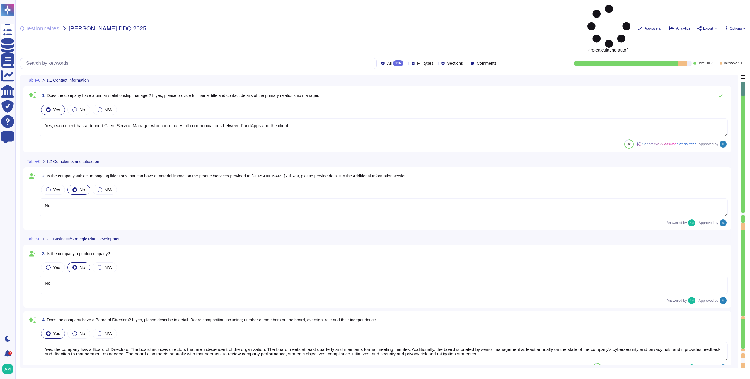
type textarea "Yes, each client has a defined Client Service Manager who coordinates all commu…"
type textarea "No"
type textarea "Yes, the company has a Board of Directors. The board includes directors that ar…"
type textarea "No"
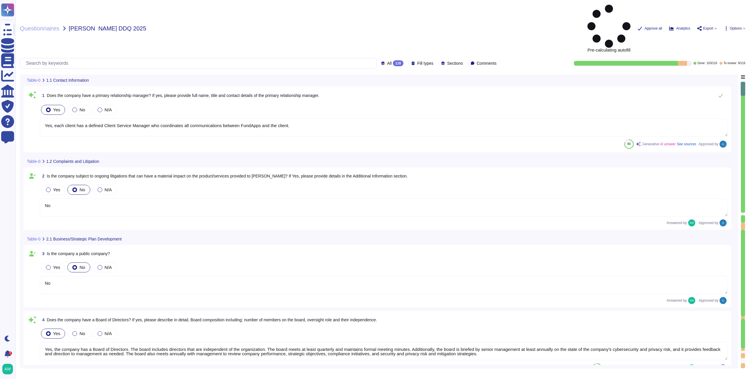
type textarea "Our CEO - [PERSON_NAME]"
type textarea "The board of directors plays a significant role in the company's strategic over…"
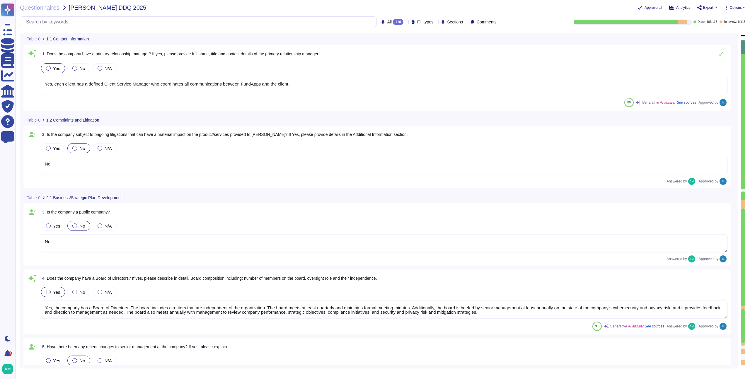
click at [742, 190] on div at bounding box center [743, 190] width 4 height 3
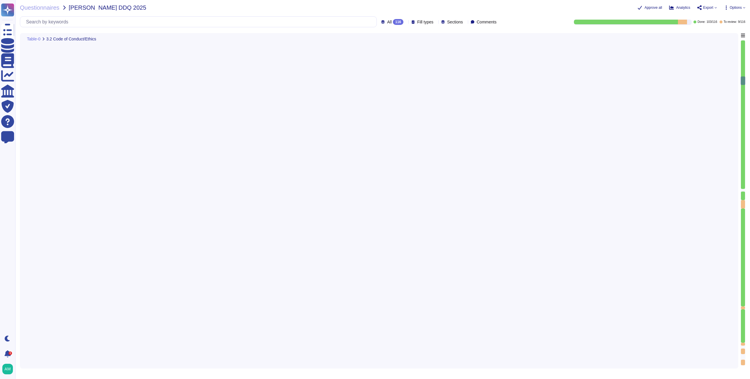
type textarea "Yes, FundApps has a whistleblowing policy, which is detailed in the Code of Con…"
type textarea "Yes, a business continuity exercise has been performed in the last 12 months. T…"
type textarea "Yes, as described in the Business Continuity Policy (https://policies.fundapps.…"
type textarea "Yes, RTO (Recovery Time Objective) and RPO (Recovery Point Objective) metrics a…"
type textarea "FundApps backups production data to local storage at the following frequency: F…"
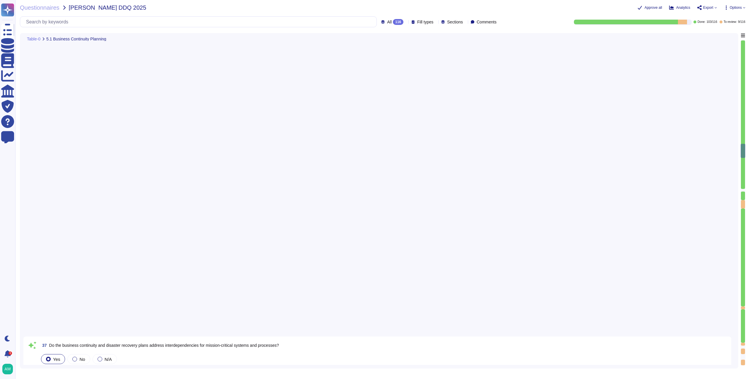
type textarea "- Continuous backups of production data to a hot standby instance in the same r…"
type textarea "FundApps conducts an annual Disaster Recovery Test, which includes testing the …"
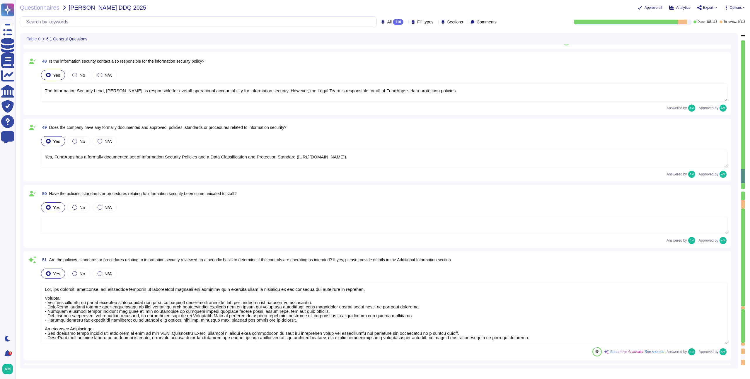
type textarea "The overall operational accountability for information security is held by Fund…"
type textarea "The Information Security Lead, Vincent Gilbert, is responsible for overall oper…"
type textarea "Yes, FundApps has a formally documented set of Information Security Policies an…"
type textarea "Yes, the policies, standards, and procedures relating to information security a…"
type textarea "FundApps’ security exceptions are logged in the Security Exceptions Log and the…"
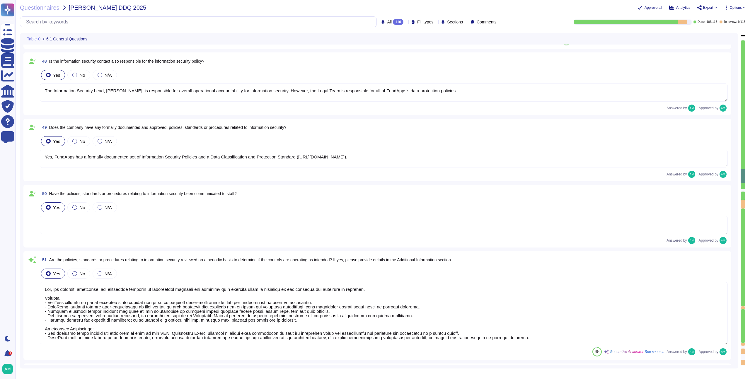
type textarea "The overall operational accountability for information security is held by Fund…"
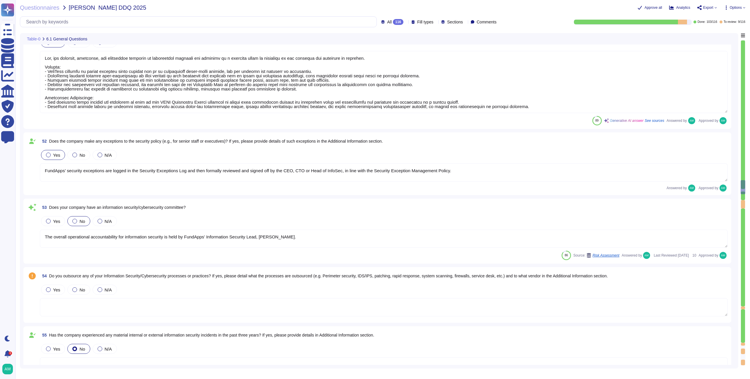
type textarea "Yes, FundApps has dedicated cybersecurity insurance that covers various aspects…"
type textarea "Yes, independent assessments of our IT systems, policies, and procedures have b…"
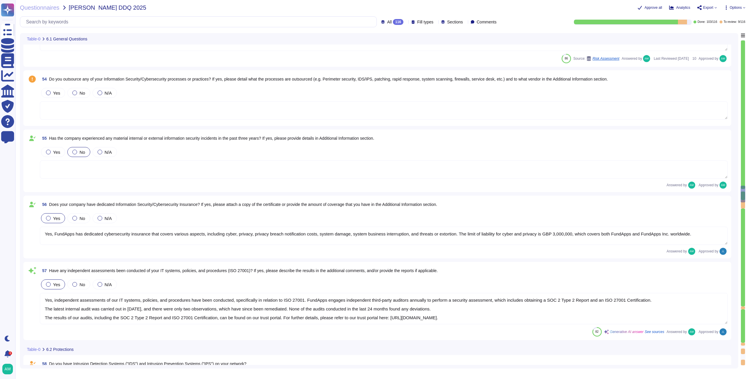
type textarea "All security incidents and events are centralised in FundApps' SIEM, and any al…"
type textarea "FundApps uses several layers of security controls to detect and remediate vulne…"
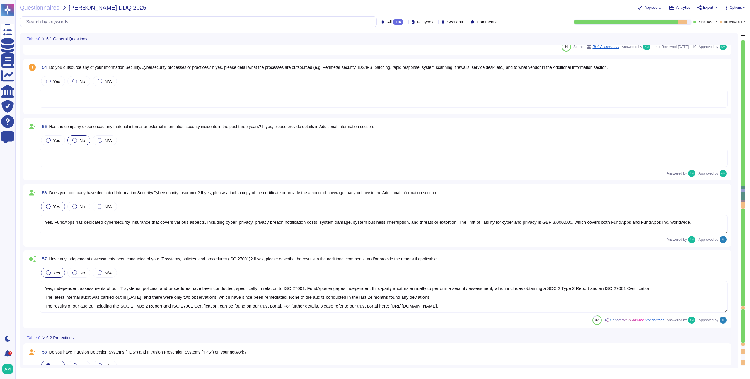
scroll to position [3665, 0]
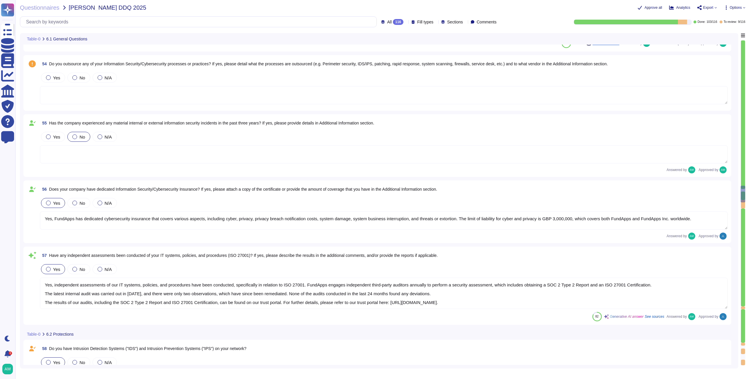
click at [204, 71] on div "Yes No N/A" at bounding box center [384, 77] width 688 height 12
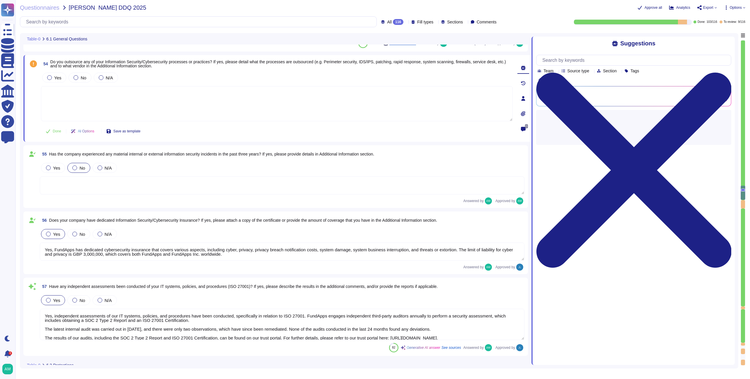
type textarea "FundApps uses several layers of security controls to detect and remediate vulne…"
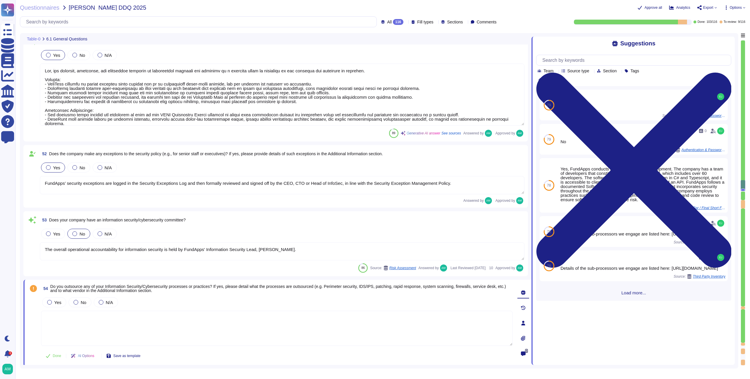
type textarea "Yes, FundApps has a formally documented set of Information Security Policies an…"
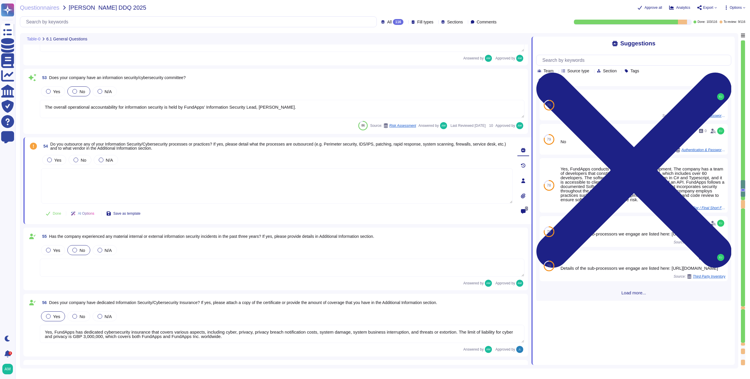
type textarea "All security incidents and events are centralised in FundApps' SIEM, and any al…"
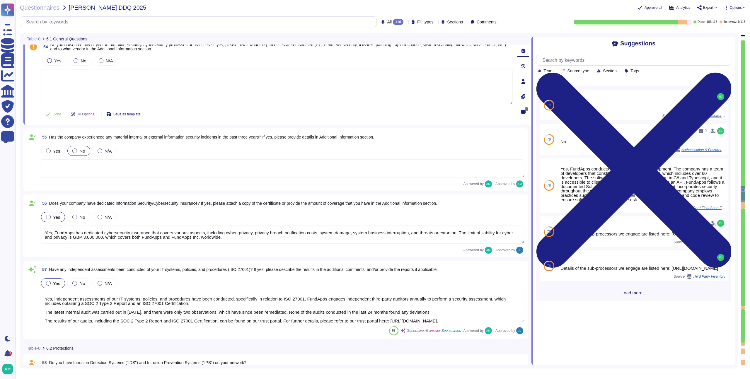
type textarea "FundApps uses several layers of security controls to detect and remediate vulne…"
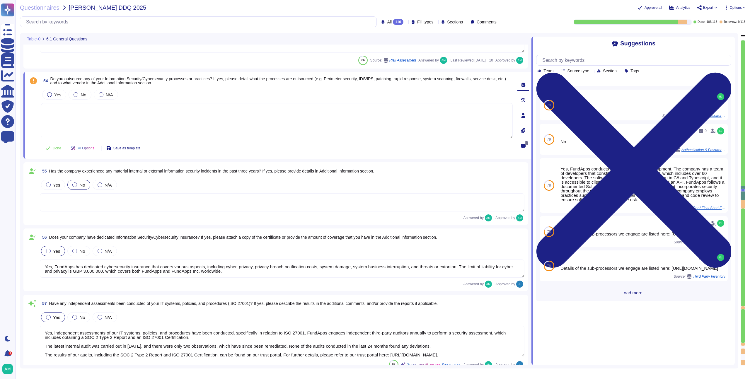
type textarea "Yes, the policies, standards, and procedures relating to information security a…"
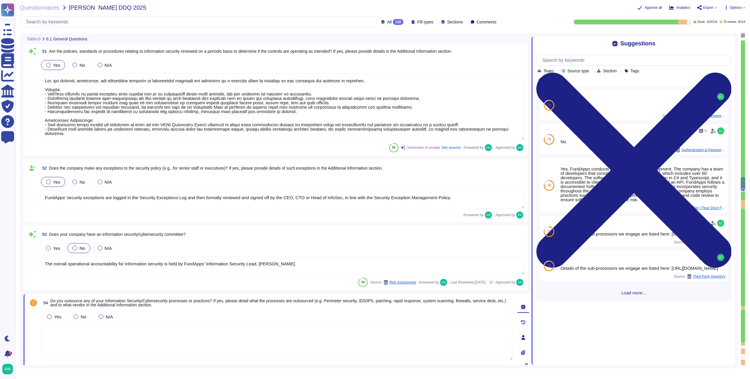
type textarea "The Information Security Lead, Vincent Gilbert, is responsible for overall oper…"
type textarea "Yes, FundApps has a formally documented set of Information Security Policies an…"
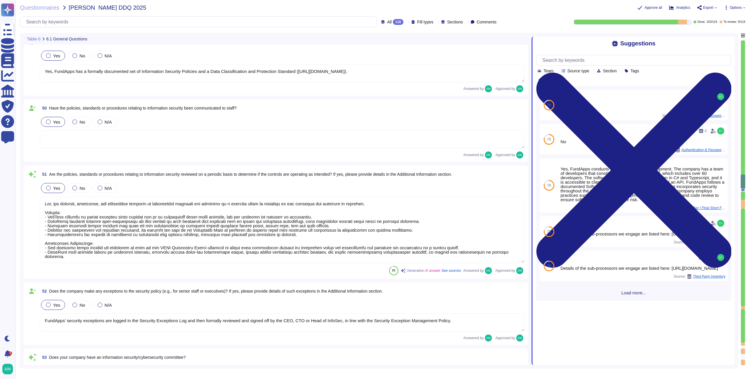
type textarea "The overall operational accountability for information security is held by Fund…"
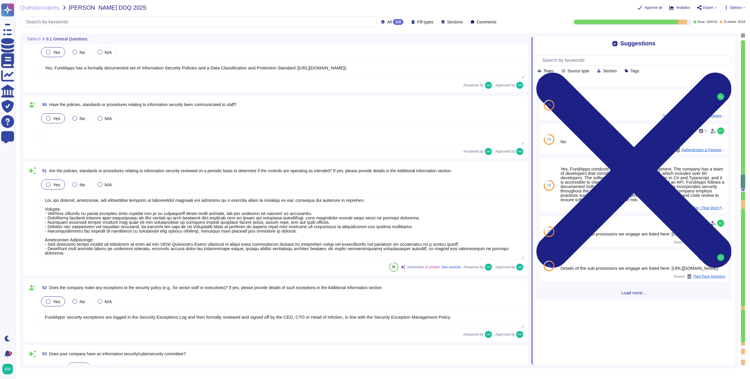
type textarea "Yes, FundApps has dedicated cybersecurity insurance that covers various aspects…"
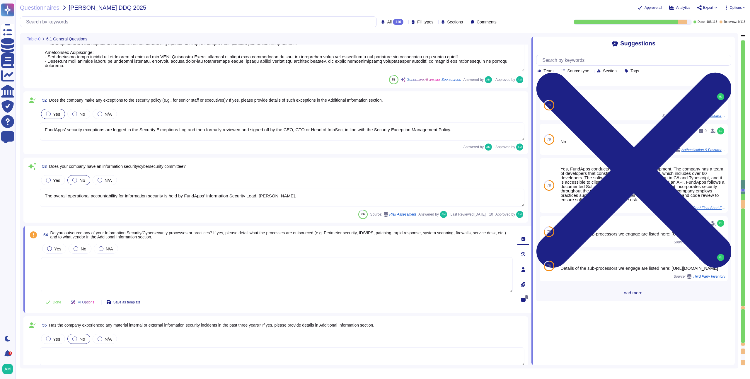
type textarea "Yes, independent assessments of our IT systems, policies, and procedures have b…"
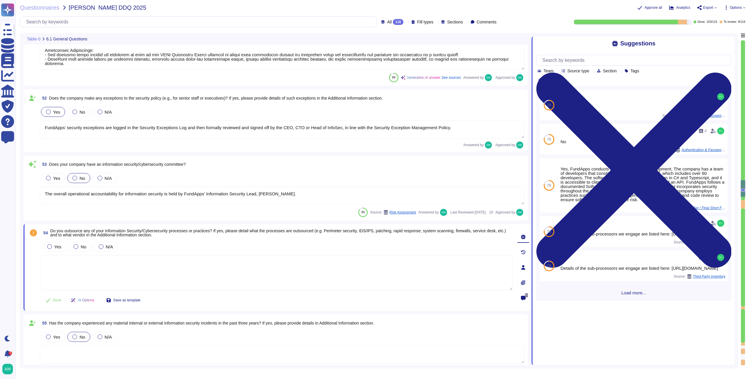
scroll to position [3590, 0]
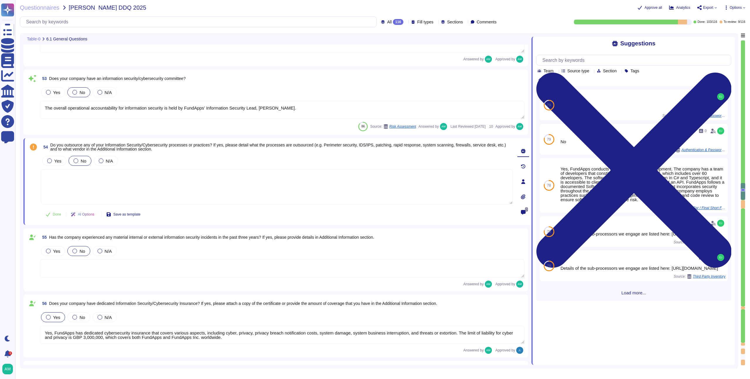
click at [75, 161] on div at bounding box center [75, 160] width 5 height 5
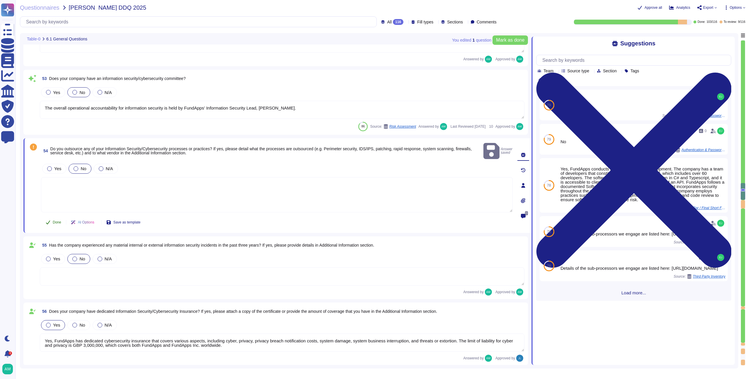
click at [53, 220] on span "Done" at bounding box center [57, 222] width 8 height 4
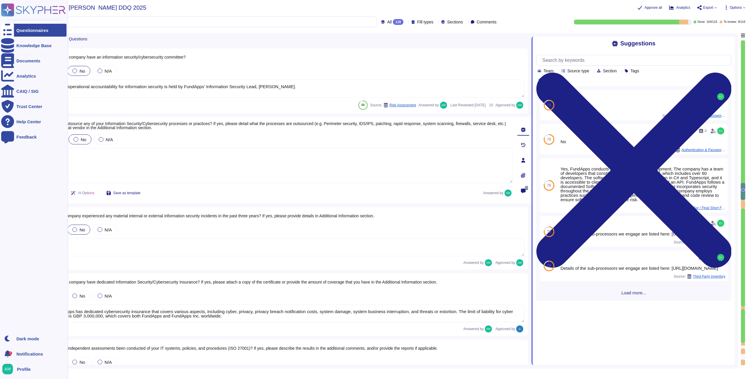
type textarea "All security incidents and events are centralised in FundApps' SIEM, and any al…"
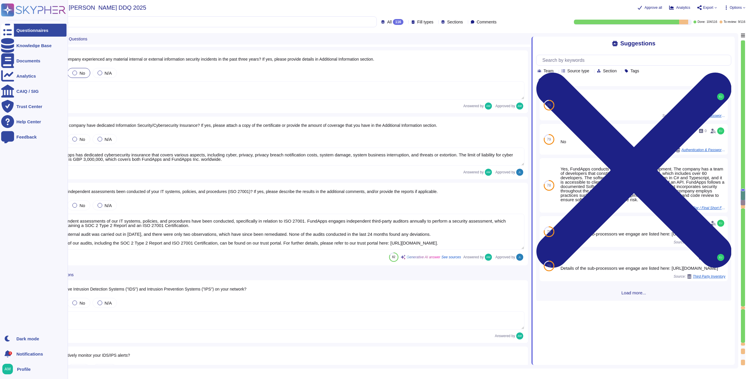
type textarea "FundApps uses several layers of security controls to detect and remediate vulne…"
type textarea "FundApps uses a combination of DataDog Cloud SIEM and AWS logs to perform real-…"
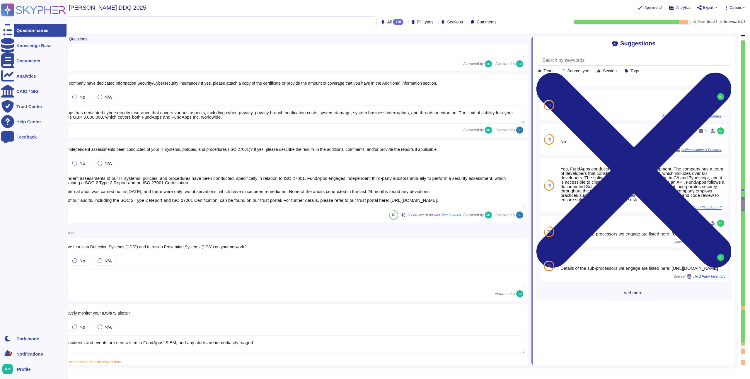
type textarea "Encryption of data in transit All client data sent to or generated inside our p…"
type textarea "FundApps deploys an antivirus solution across FundApps workstations and servers…"
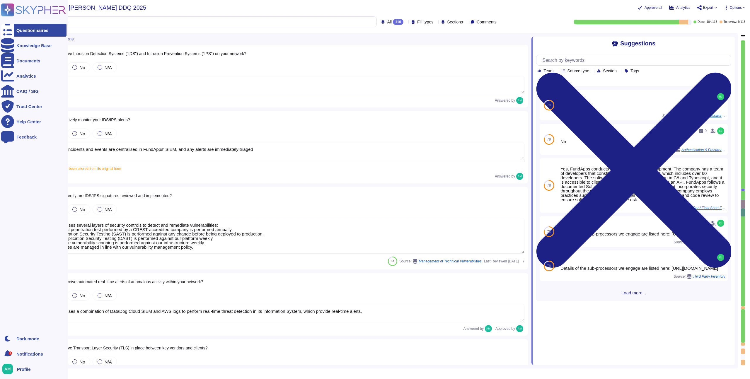
type textarea "Abnormal behaviour signatures are automatically updated by the solution provide…"
type textarea "No, but FundApps staff use a secure virtual desktop to access FundApps' client …"
type textarea "Employees do have local administrative rights to their devices. However, any de…"
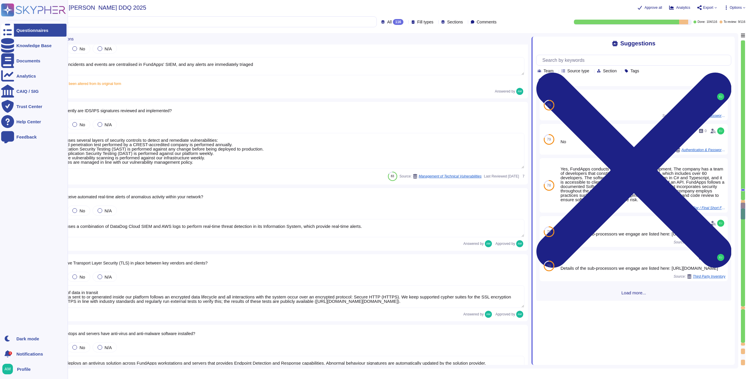
scroll to position [3993, 0]
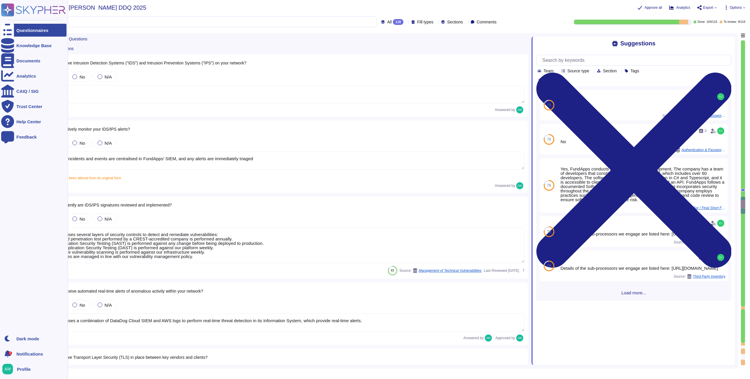
type textarea "Yes, FundApps has dedicated cybersecurity insurance that covers various aspects…"
type textarea "Yes, independent assessments of our IT systems, policies, and procedures have b…"
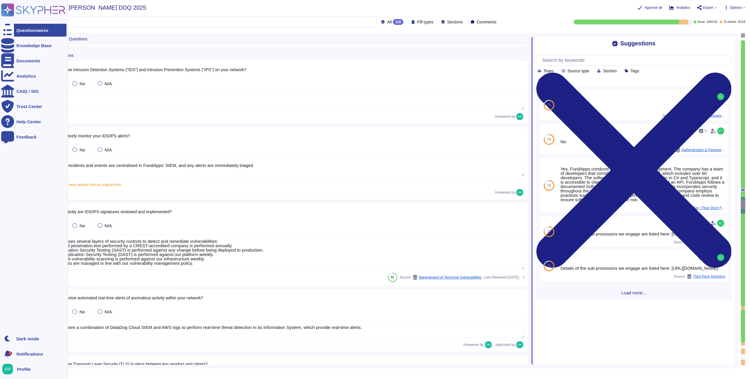
scroll to position [3966, 0]
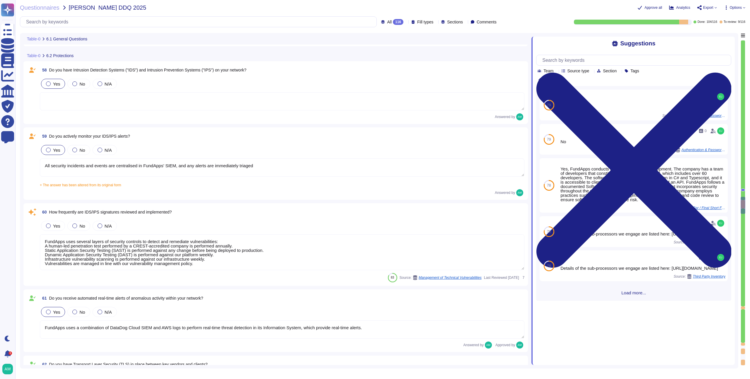
click at [97, 107] on textarea at bounding box center [282, 101] width 484 height 18
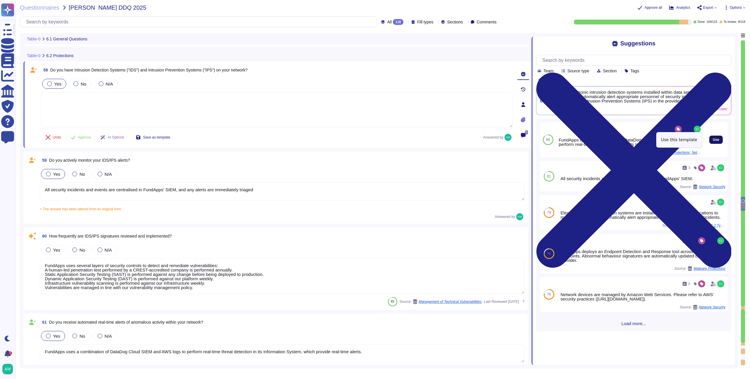
click at [712, 138] on span "Use" at bounding box center [715, 140] width 6 height 4
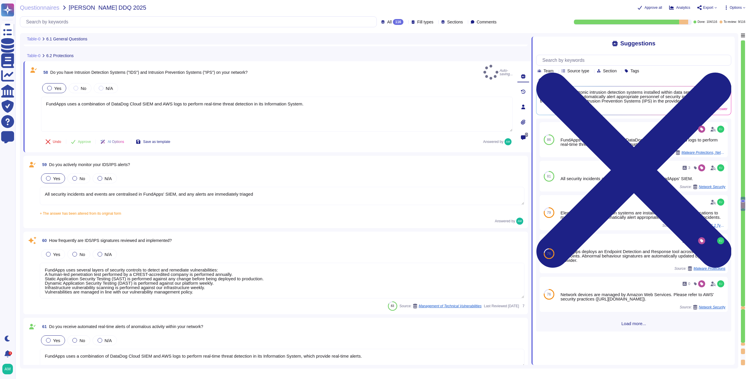
type textarea "FundApps uses a combination of DataDog Cloud SIEM and AWS logs to perform real-…"
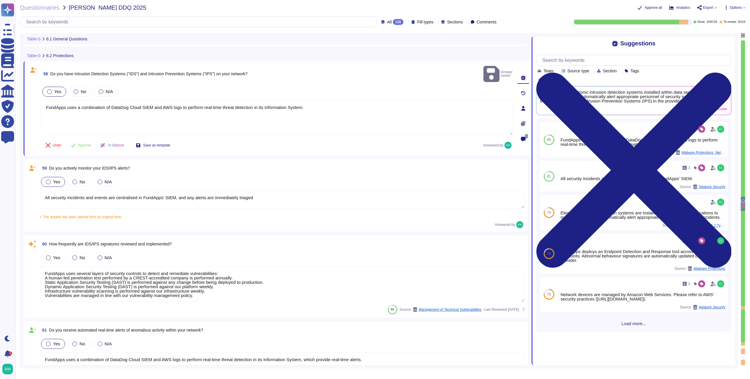
click at [247, 163] on div "59 Do you actively monitor your IDS/IPS alerts?" at bounding box center [282, 168] width 484 height 11
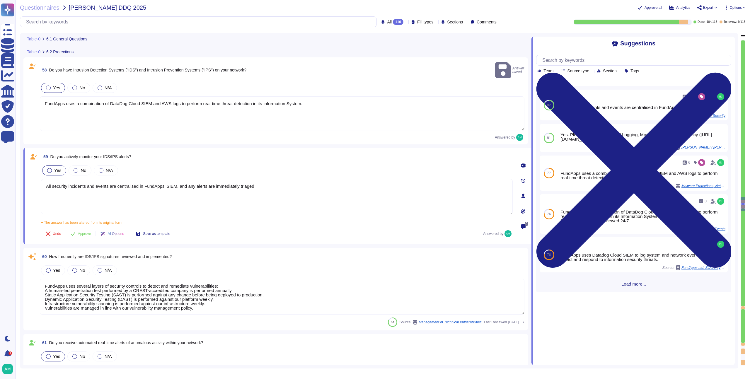
scroll to position [3971, 0]
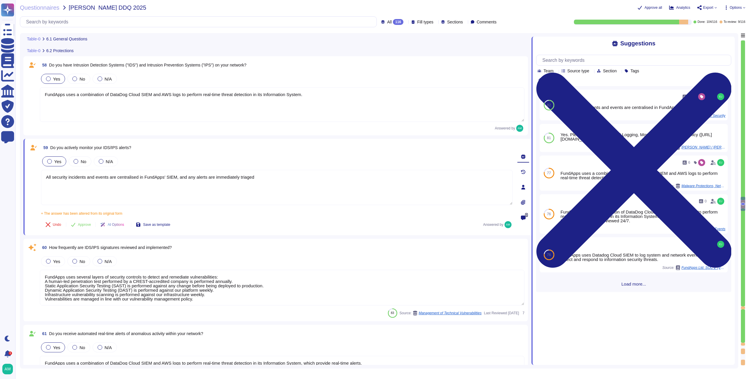
click at [322, 126] on div "Answered by" at bounding box center [282, 128] width 484 height 7
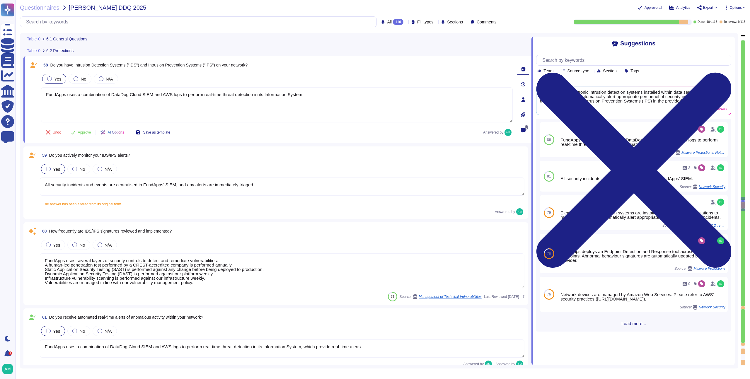
type textarea "Abnormal behaviour signatures are automatically updated by the solution provide…"
click at [521, 99] on icon at bounding box center [523, 99] width 5 height 5
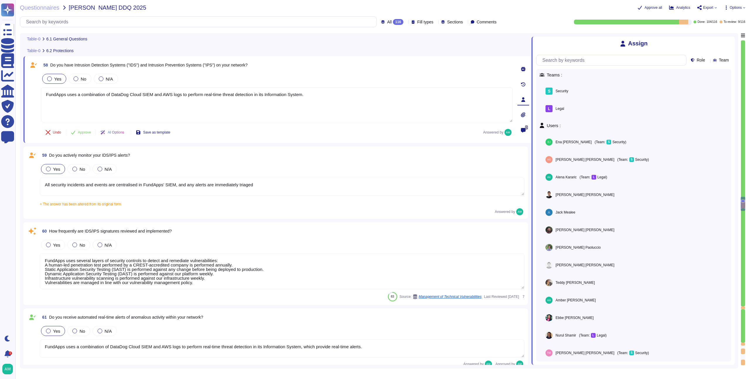
click at [525, 128] on span "0" at bounding box center [526, 127] width 3 height 4
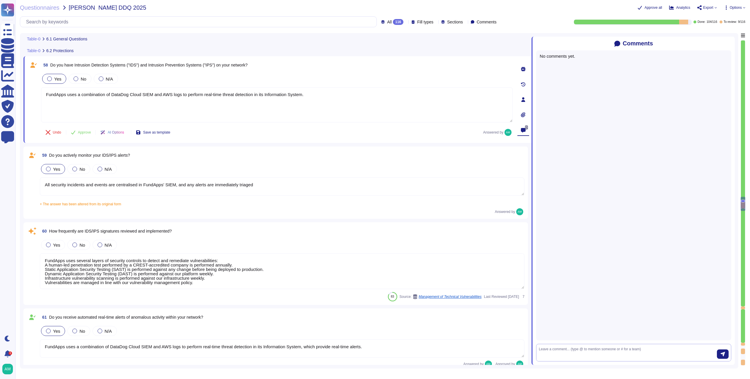
click at [629, 353] on textarea at bounding box center [627, 352] width 178 height 12
type textarea "not sure if DataDog counts as an IDS?"
type textarea "i"
type textarea "I feel like the answer to this is No,"
type textarea "Not sure if what we have with DataDog"
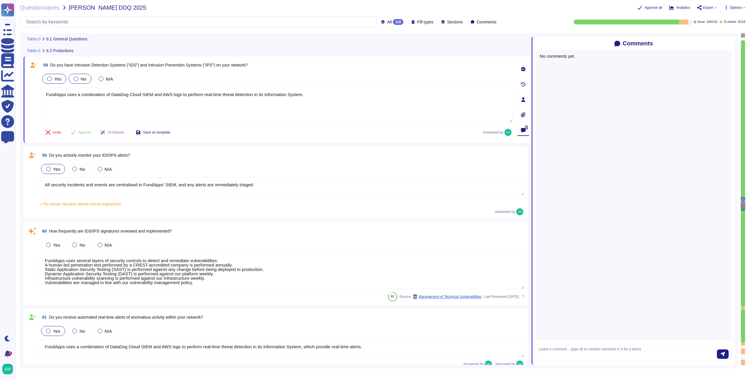
click at [78, 76] on label "No" at bounding box center [79, 78] width 13 height 5
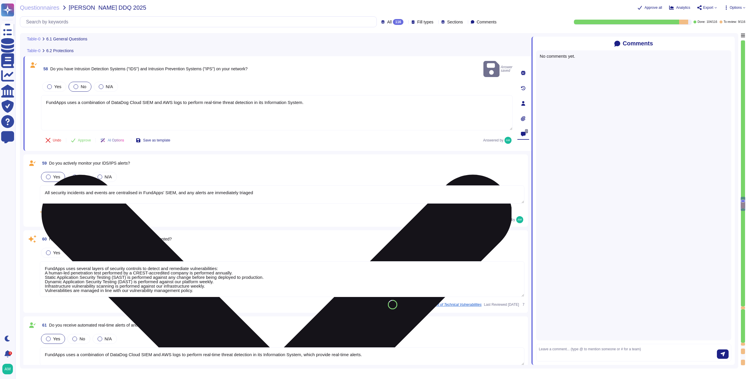
click at [123, 108] on textarea "FundApps uses a combination of DataDog Cloud SIEM and AWS logs to perform real-…" at bounding box center [276, 112] width 471 height 35
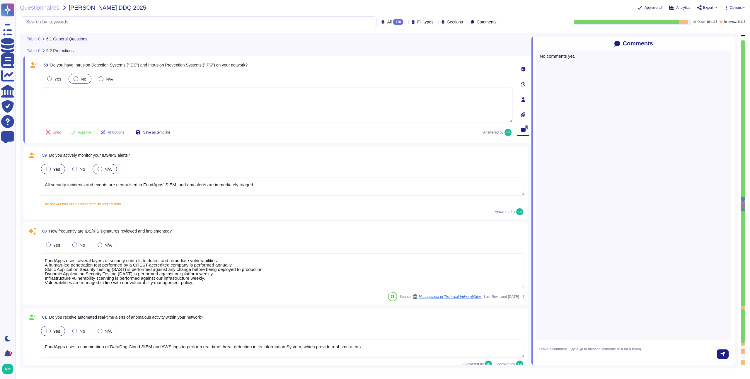
click at [105, 174] on div "N/A" at bounding box center [105, 169] width 24 height 10
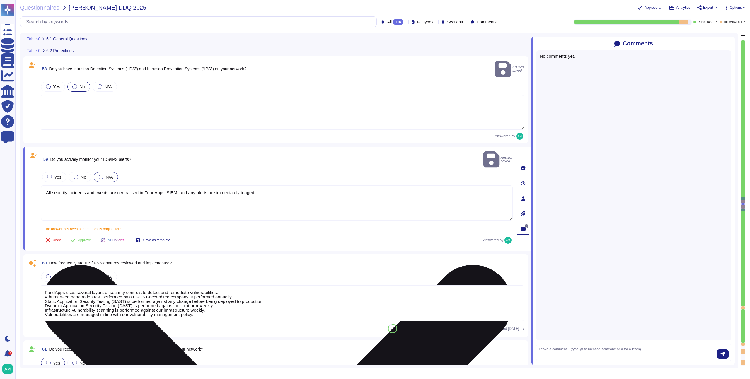
click at [109, 185] on textarea "All security incidents and events are centralised in FundApps' SIEM, and any al…" at bounding box center [276, 202] width 471 height 35
click at [187, 188] on textarea "All security incidents and events are centralised in FundApps' SIEM, and any al…" at bounding box center [276, 202] width 471 height 35
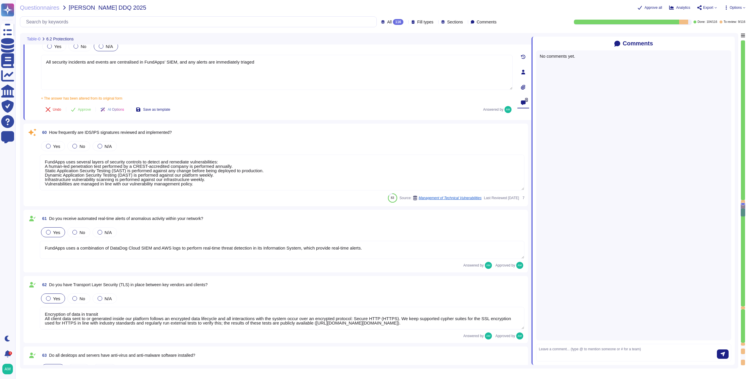
type textarea "Abnormal behaviour signatures are automatically updated by the solution provide…"
type textarea "No, but FundApps staff use a secure virtual desktop to access FundApps' client …"
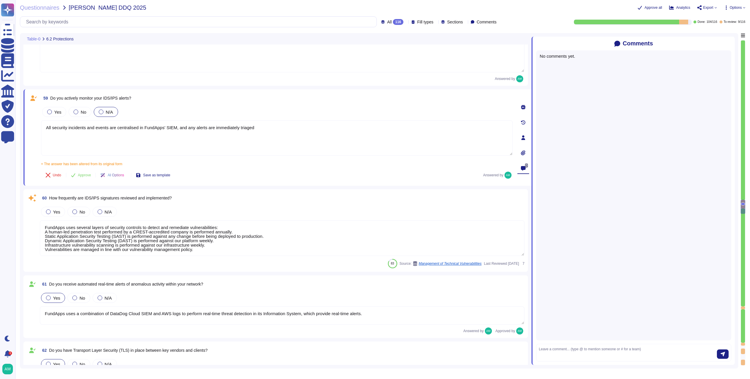
scroll to position [4012, 0]
click at [135, 199] on span "How frequently are IDS/IPS signatures reviewed and implemented?" at bounding box center [110, 199] width 123 height 5
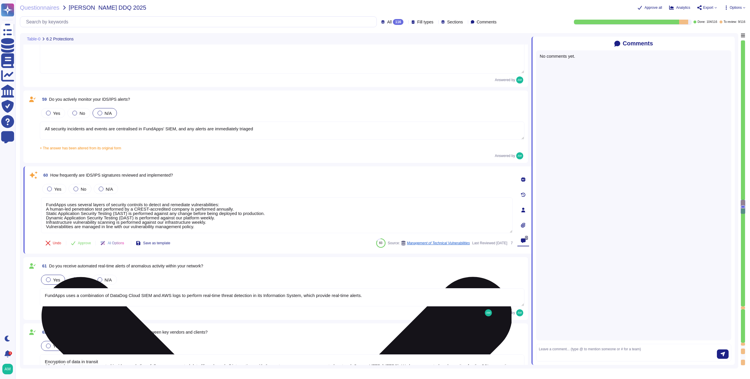
click at [90, 205] on textarea "FundApps uses several layers of security controls to detect and remediate vulne…" at bounding box center [276, 215] width 471 height 36
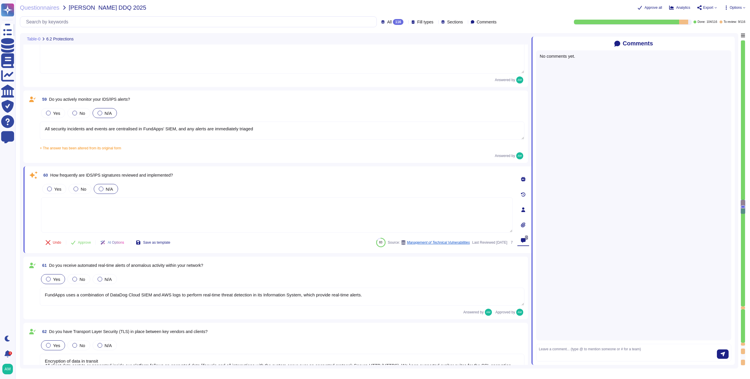
click at [104, 187] on label "N/A" at bounding box center [106, 189] width 14 height 5
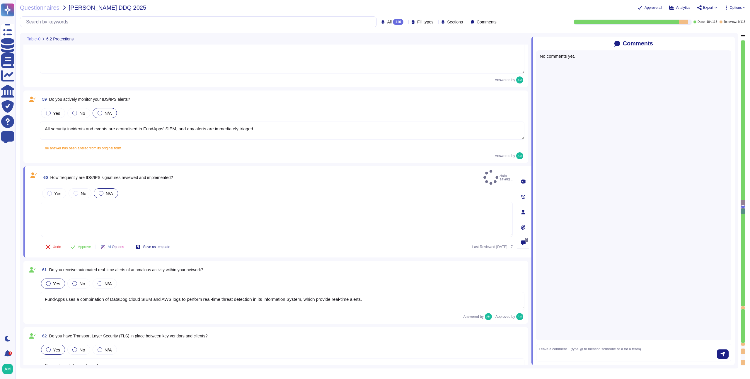
click at [102, 191] on div at bounding box center [101, 193] width 5 height 5
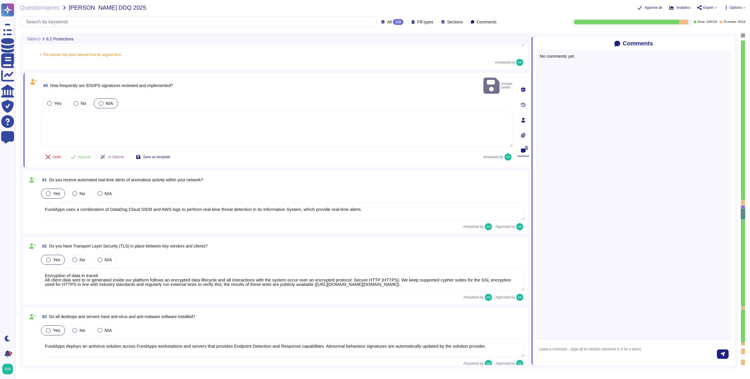
scroll to position [4143, 0]
type textarea "No, but FundApps staff use a secure virtual desktop to access FundApps' client …"
type textarea "Employees do have local administrative rights to their devices. However, any de…"
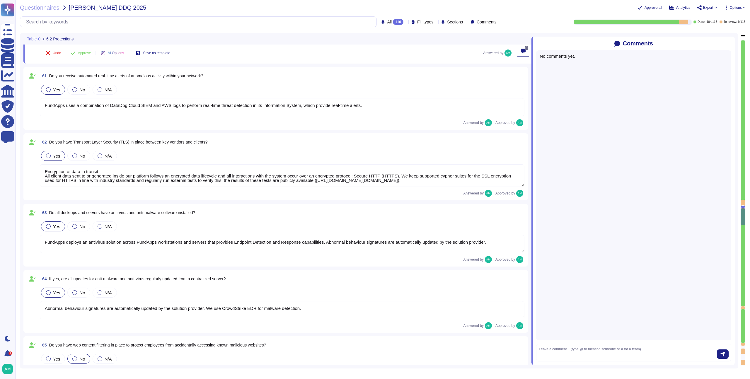
type textarea "The company does not allow employees to use removable media to store or process…"
type textarea "Yes, although FundApps' authentication to our IT systems is mostly phishing-res…"
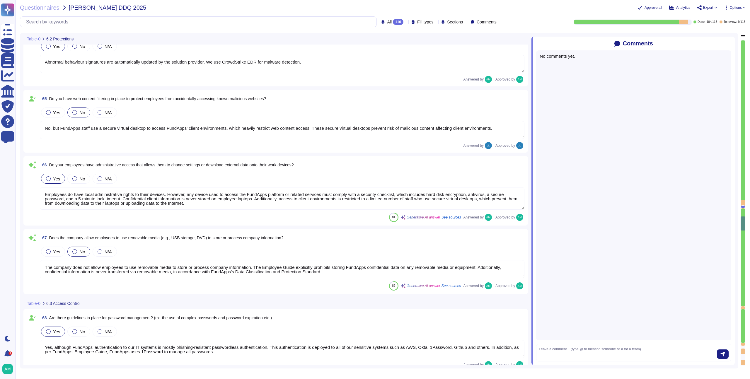
type textarea "Yes, our IT infrastructure can be accessed remotely, but access is strictly con…"
type textarea "Yes, the company requires multi-factor authentication (MFA) for access to all c…"
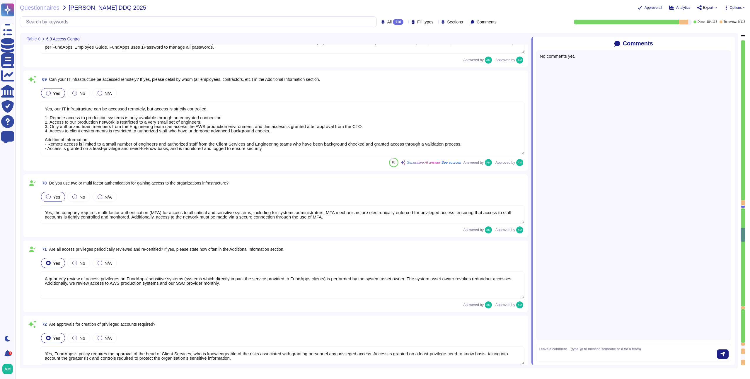
type textarea "A quarterly review of access privileges on FundApps’ sensitive systems (systems…"
type textarea "Yes, FundApps's policy requires the approval of the head of Client Services, wh…"
type textarea "Leavers’ access, including subcontractors and third parties, to Okta (which gra…"
type textarea "A change in job or role does not require a complete review of privileges; howev…"
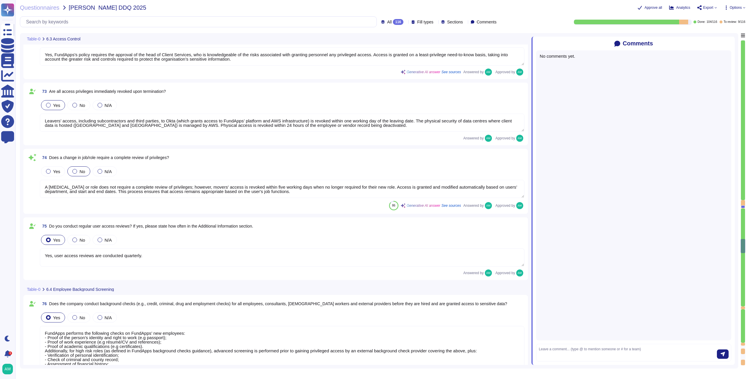
type textarea "Yes, user access reviews are conducted quarterly."
type textarea "FundApps performs the following checks on FundApps’ new employees: - Proof of t…"
type textarea "Yes, employees, subcontractors, and temporary workers with access to client dat…"
type textarea "Our production platform is on a dedicated network with no wireless access. Fund…"
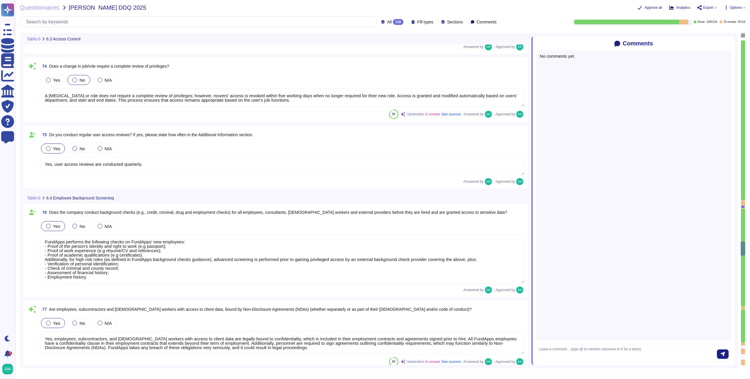
type textarea "Yes, we contract with a CREST-accredited external provider to perform penetrati…"
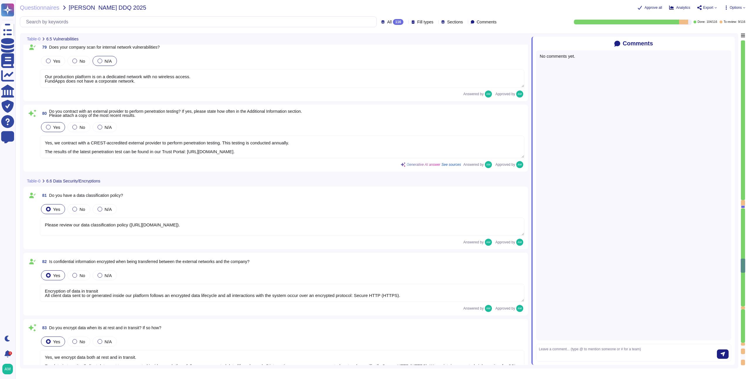
type textarea "Please review our data classification policy (https://policies.fundapps.co/fund…"
type textarea "Encryption of data in transit All client data sent to or generated inside our p…"
type textarea "Yes, we encrypt data both at rest and in transit. For data in transit, all clie…"
type textarea "FundApps has implemented Data Loss Prevention (DLP) measures in several ways. D…"
type textarea "Yes, FundApps provides a formal training program to educate staff on Informatio…"
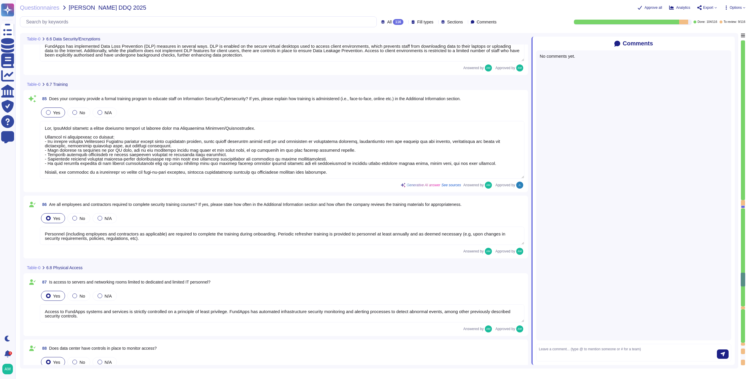
type textarea "Personnel (including employees and contractors as applicable) are required to c…"
type textarea "Access to FundApps systems and services is strictly controlled on a principle o…"
type textarea "Physical access to AWS data centres is logged, monitored, and retained. For mor…"
type textarea "Yes, the company maintains an inventory of both physical hardware and virtual a…"
type textarea "Yes, physical hardware is securely disposed of. FundApps follows documented pol…"
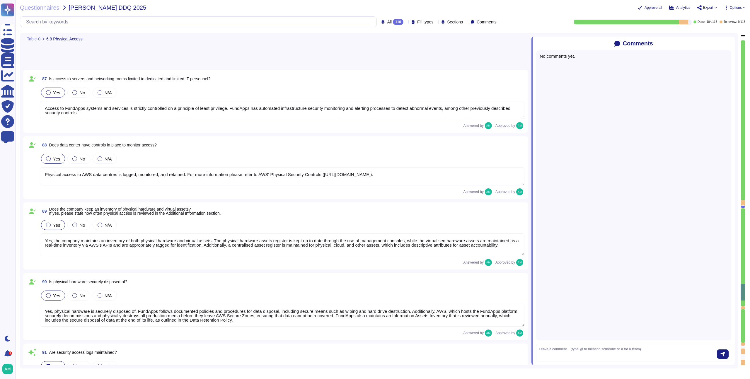
type textarea "Yes, security access logs are maintained. FundApps employs a centralised log ma…"
type textarea "Yes, FundApps utilises security cameras (CCTV) to monitor access at its office …"
type textarea "Please refer to FundApps' Third Party Risk Management policy: https://policies.…"
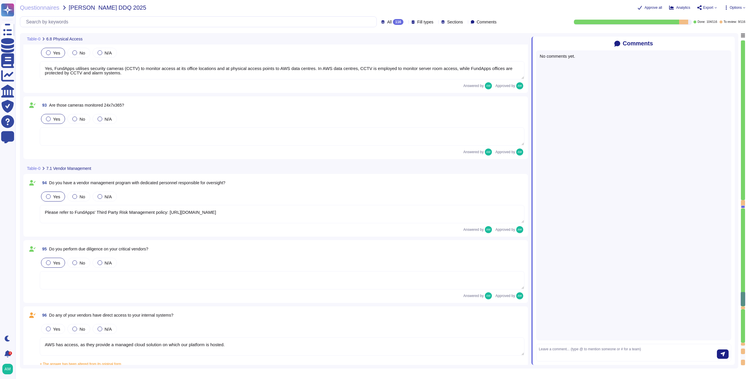
type textarea "AWS has access, as they provide a managed cloud solution on which our platform …"
type textarea "Yes, our third parties are contractually obligated to safeguard organisation da…"
type textarea "FundApps provides a cloud-based managed service hosted on Amazon Web Services (…"
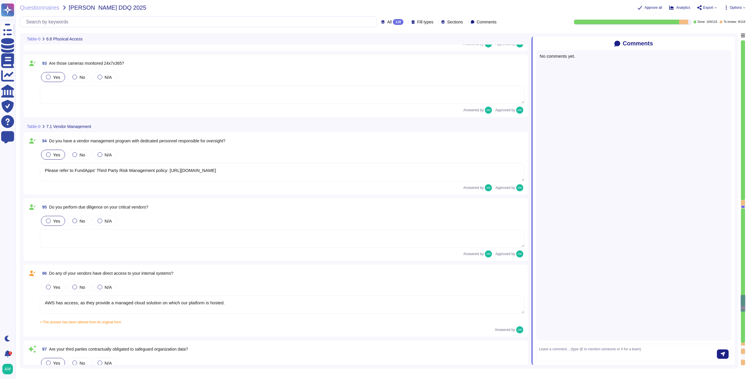
type textarea "Please refer to FundApps' list of sub-processors on FundApps' Trust Portal (htt…"
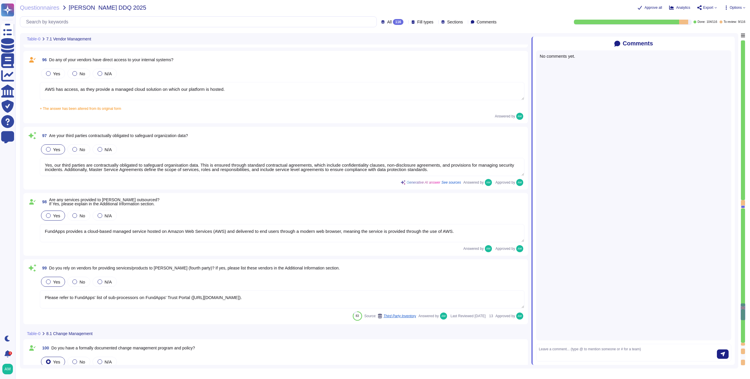
type textarea "Our change management policy is available on our Software Development Life Cycl…"
type textarea "Yes, we provide multiple environments, including a staging/testing environment …"
type textarea "Infrastructure (servers, databases and firewalls) source code is stored and ver…"
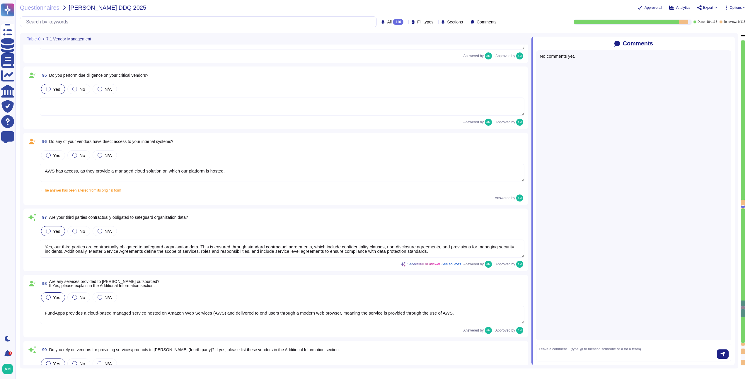
scroll to position [6594, 0]
click at [191, 151] on div "Yes No N/A" at bounding box center [282, 156] width 484 height 12
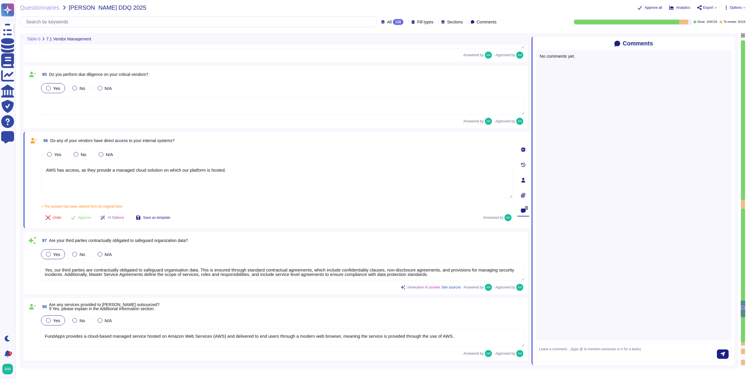
scroll to position [6596, 0]
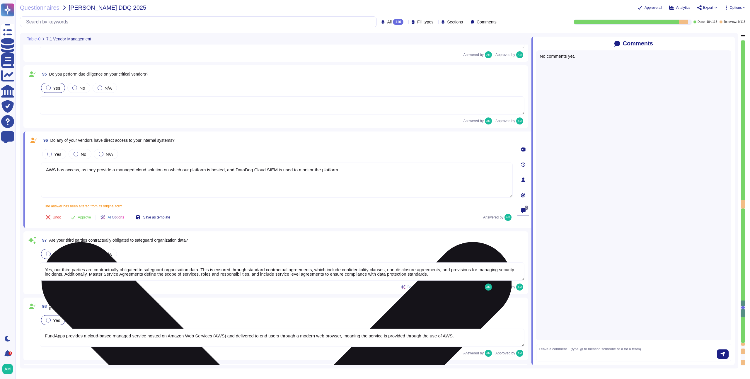
click at [323, 169] on textarea "AWS has access, as they provide a managed cloud solution on which our platform …" at bounding box center [276, 180] width 471 height 35
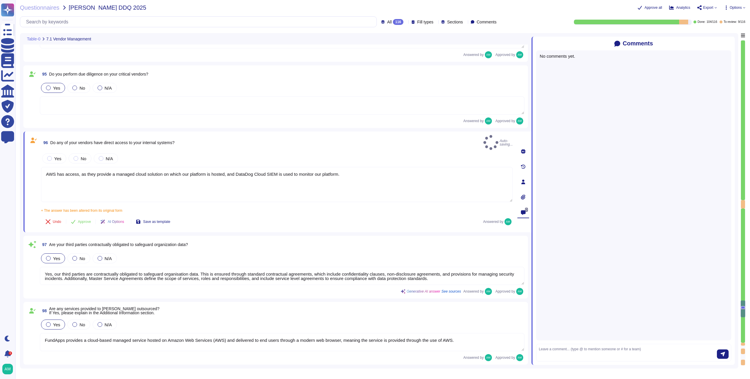
type textarea "AWS has access, as they provide a managed cloud solution on which our platform …"
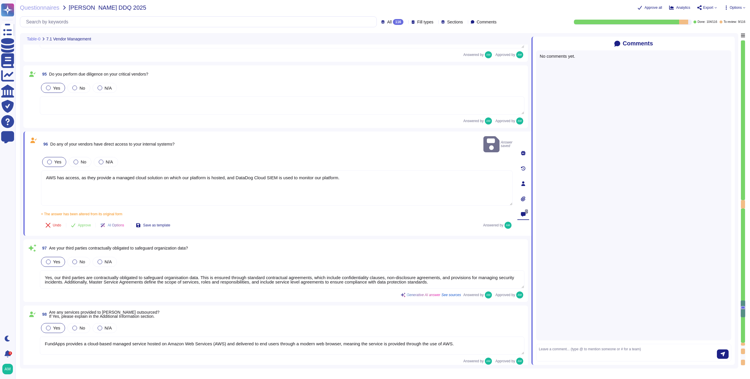
click at [48, 160] on div at bounding box center [49, 162] width 5 height 5
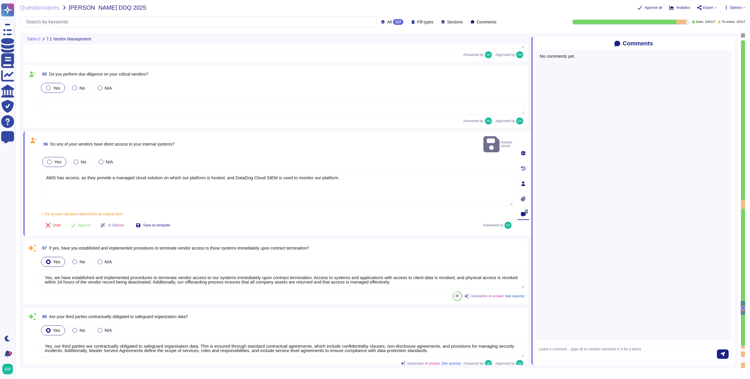
type textarea "Yes, we have established and implemented procedures to terminate vendor access …"
type textarea "Yes, our third parties are contractually obligated to safeguard organisation da…"
type textarea "FundApps provides a cloud-based managed service hosted on Amazon Web Services (…"
type textarea "Please refer to FundApps' list of sub-processors on FundApps' Trust Portal (htt…"
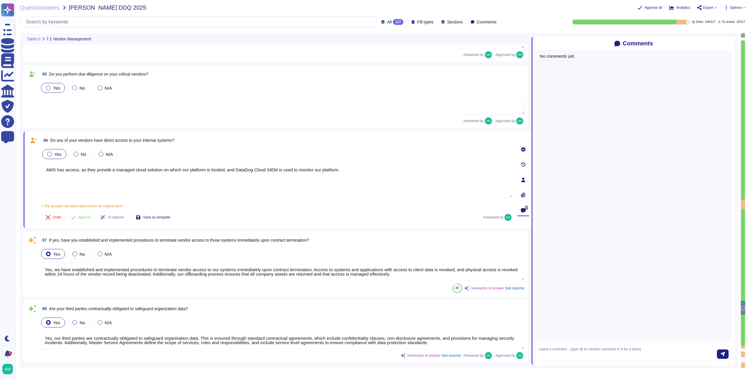
click at [742, 205] on div at bounding box center [743, 204] width 4 height 8
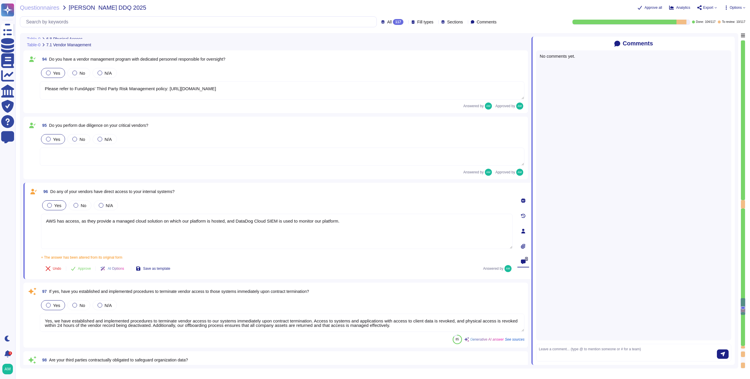
type textarea "Yes, security access logs are maintained. FundApps employs a centralised log ma…"
type textarea "Yes, FundApps utilises security cameras (CCTV) to monitor access at its office …"
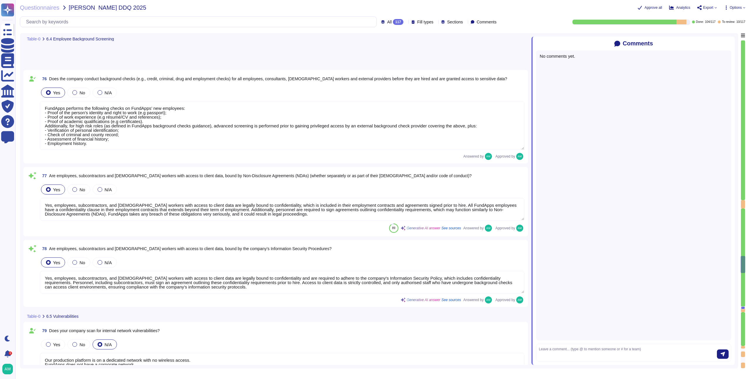
type textarea "FundApps performs the following checks on FundApps’ new employees: - Proof of t…"
type textarea "Yes, employees, subcontractors, and temporary workers with access to client dat…"
type textarea "Our production platform is on a dedicated network with no wireless access. Fund…"
type textarea "Yes, we contract with a CREST-accredited external provider to perform penetrati…"
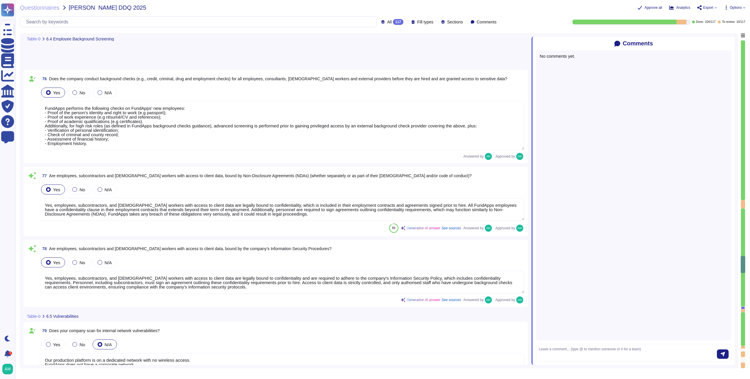
type textarea "Please review our data classification policy (https://policies.fundapps.co/fund…"
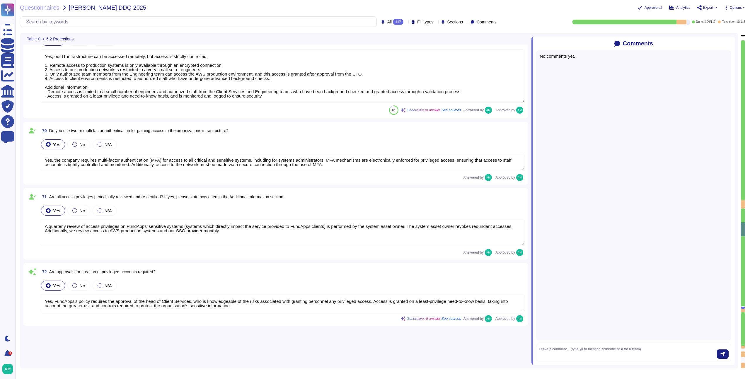
type textarea "Abnormal behaviour signatures are automatically updated by the solution provide…"
type textarea "No, but FundApps staff use a secure virtual desktop to access FundApps' client …"
type textarea "Employees do have local administrative rights to their devices. However, any de…"
type textarea "The company does not allow employees to use removable media to store or process…"
type textarea "Yes, although FundApps' authentication to our IT systems is mostly phishing-res…"
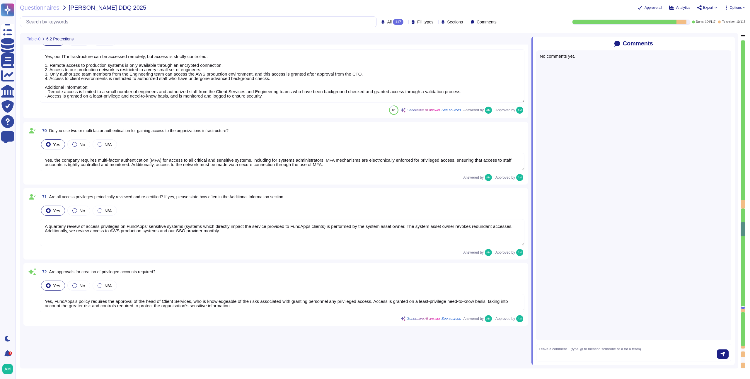
type textarea "Yes, our IT infrastructure can be accessed remotely, but access is strictly con…"
type textarea "Yes, the company requires multi-factor authentication (MFA) for access to all c…"
type textarea "A quarterly review of access privileges on FundApps’ sensitive systems (systems…"
type textarea "Yes, FundApps's policy requires the approval of the head of Client Services, wh…"
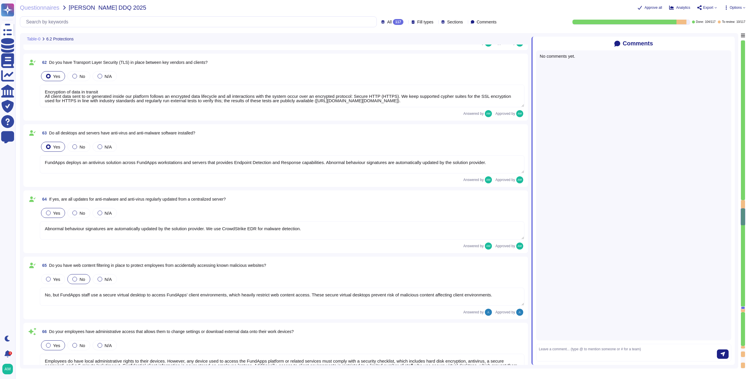
type textarea "FundApps uses a combination of DataDog Cloud SIEM and AWS logs to perform real-…"
type textarea "Encryption of data in transit All client data sent to or generated inside our p…"
type textarea "FundApps deploys an antivirus solution across FundApps workstations and servers…"
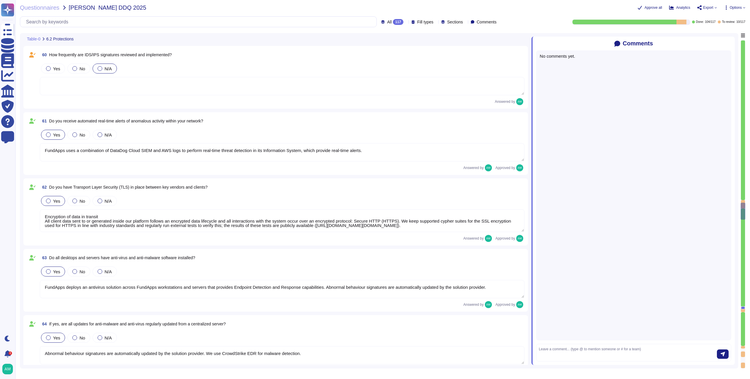
type textarea "All security incidents and events are centralised in FundApps' SIEM, and any al…"
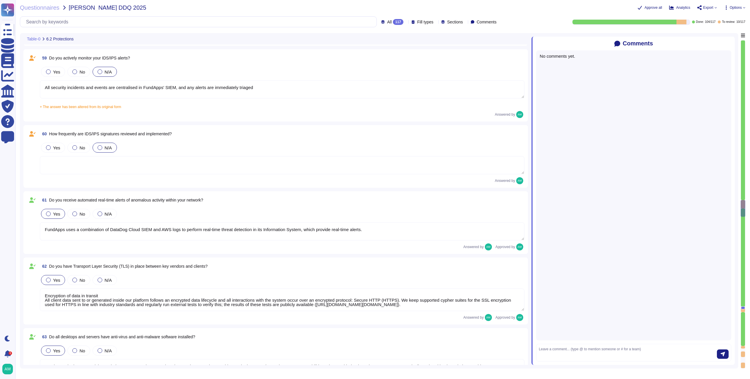
scroll to position [4036, 0]
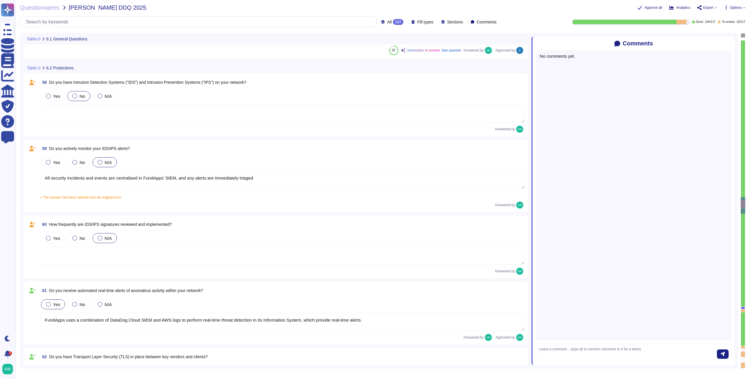
type textarea "Yes, FundApps has dedicated cybersecurity insurance that covers various aspects…"
type textarea "Yes, independent assessments of our IT systems, policies, and procedures have b…"
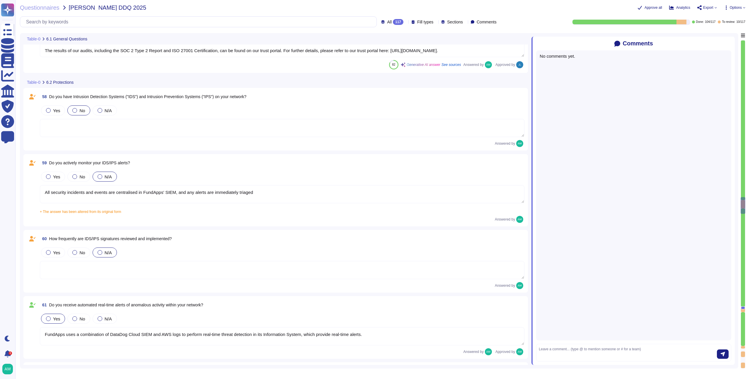
scroll to position [3939, 0]
click at [107, 129] on textarea at bounding box center [282, 128] width 484 height 18
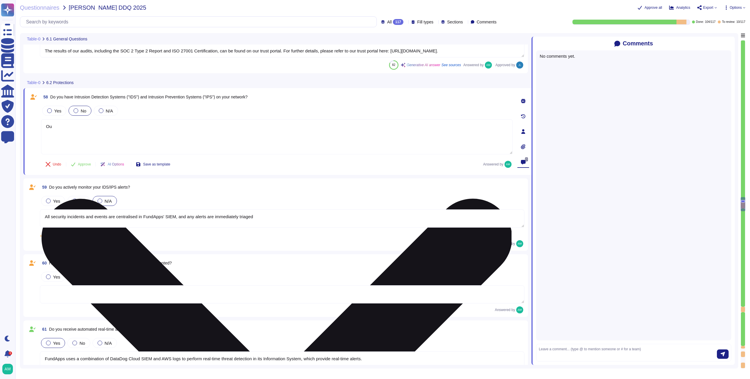
type textarea "Our"
type textarea "All"
type textarea "All Fu"
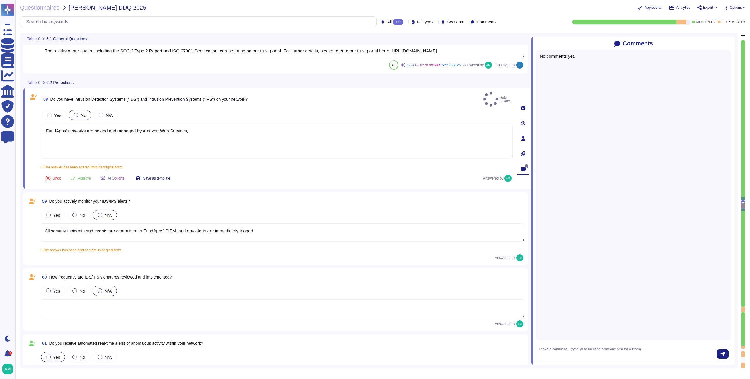
click at [524, 102] on div at bounding box center [523, 108] width 12 height 12
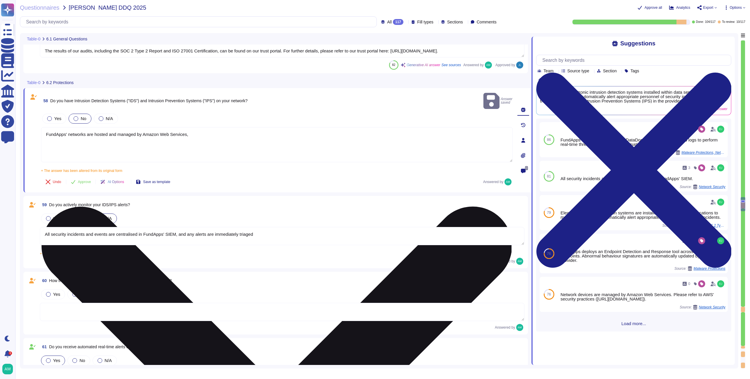
click at [223, 127] on textarea "FundApps' networks are hosted and managed by Amazon Web Services," at bounding box center [276, 144] width 471 height 35
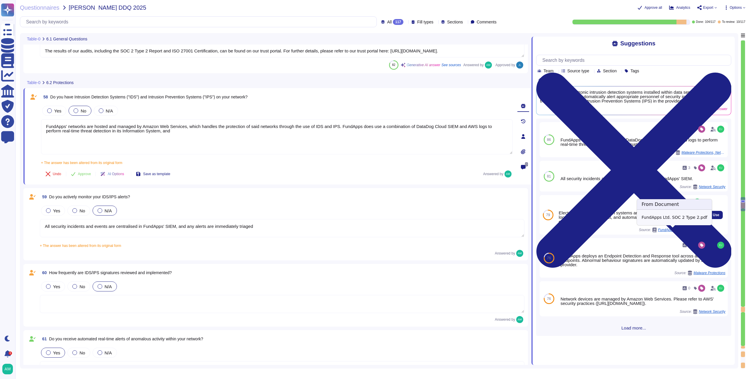
type textarea "FundApps' networks are hosted and managed by Amazon Web Services, which handles…"
click at [684, 230] on span "FundApps Ltd. SOC 2 Type 2.pdf" at bounding box center [680, 230] width 44 height 4
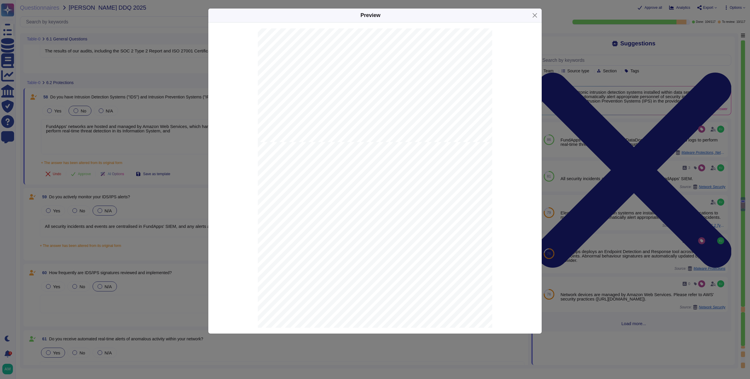
scroll to position [0, 0]
click at [536, 13] on button "Close" at bounding box center [534, 15] width 9 height 9
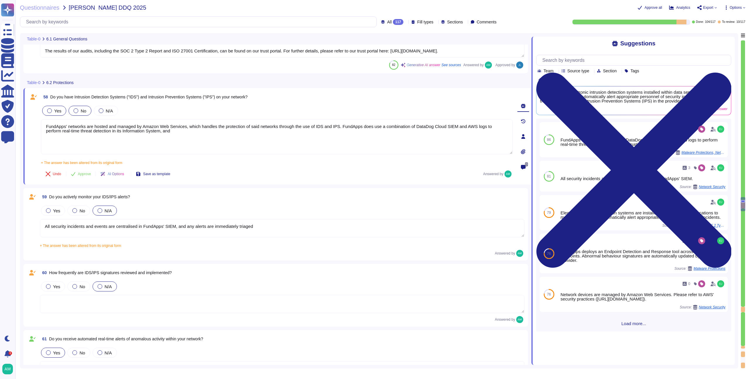
click at [55, 111] on span "Yes" at bounding box center [57, 110] width 7 height 5
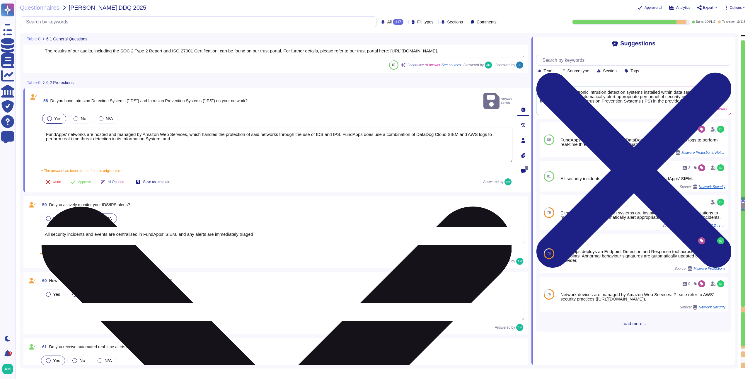
click at [191, 134] on textarea "FundApps' networks are hosted and managed by Amazon Web Services, which handles…" at bounding box center [276, 144] width 471 height 35
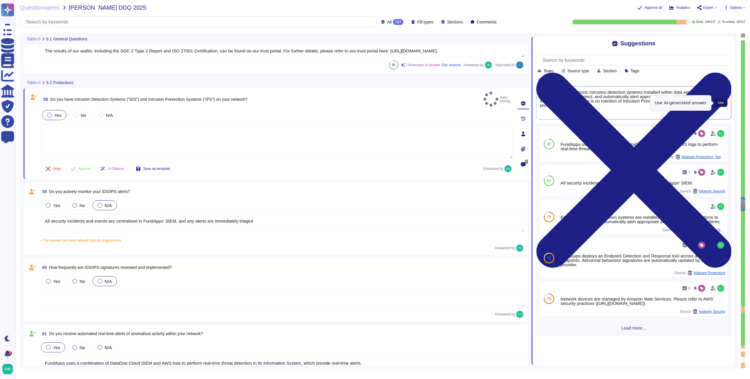
click at [719, 104] on span "Use" at bounding box center [720, 103] width 6 height 4
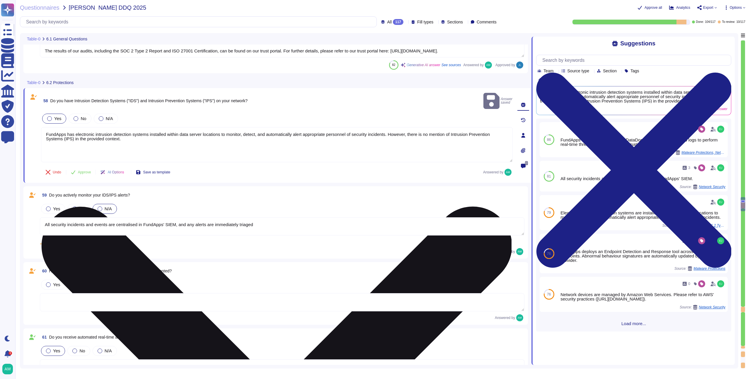
drag, startPoint x: 306, startPoint y: 133, endPoint x: 335, endPoint y: 133, distance: 29.0
click at [333, 133] on textarea "FundApps has electronic intrusion detection systems installed within data serve…" at bounding box center [276, 144] width 471 height 35
drag, startPoint x: 406, startPoint y: 127, endPoint x: 401, endPoint y: 127, distance: 4.1
click at [401, 127] on textarea "FundApps has electronic intrusion detection systems installed within data serve…" at bounding box center [276, 144] width 471 height 35
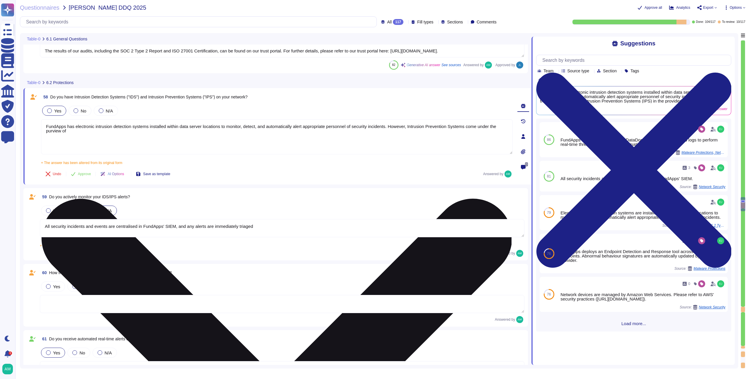
click at [397, 131] on textarea "FundApps has electronic intrusion detection systems installed within data serve…" at bounding box center [276, 136] width 471 height 35
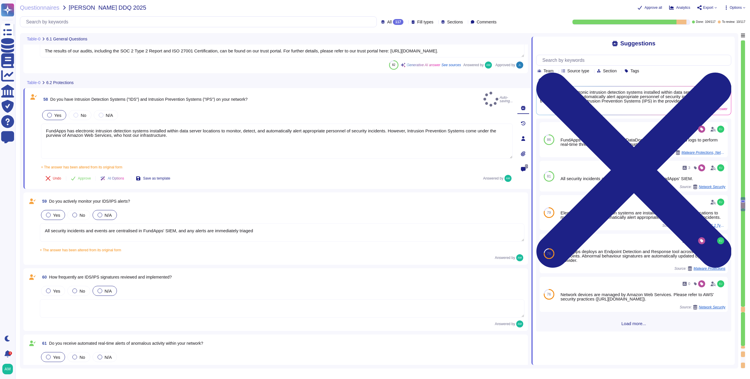
type textarea "FundApps has electronic intrusion detection systems installed within data serve…"
click at [49, 213] on div at bounding box center [48, 215] width 5 height 5
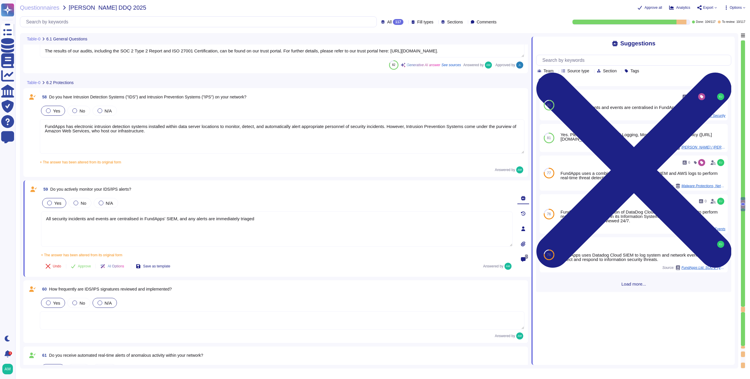
click at [48, 303] on div at bounding box center [48, 302] width 5 height 5
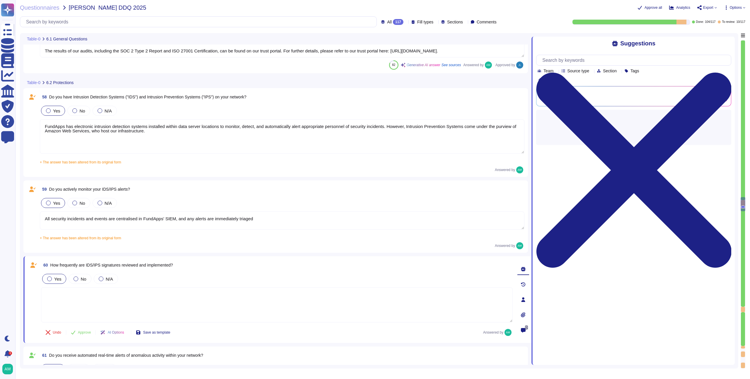
click at [524, 300] on icon at bounding box center [523, 299] width 4 height 5
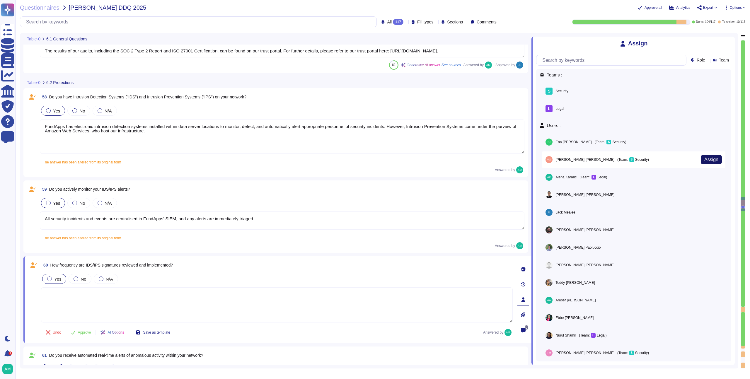
click at [706, 157] on span "Assign" at bounding box center [711, 159] width 14 height 5
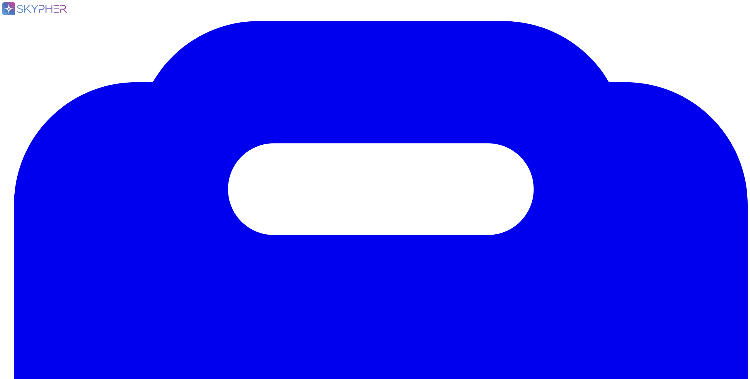
type textarea "Yes, each client has a defined Client Service Manager who coordinates all commu…"
type textarea "No"
type textarea "Yes, the company has a Board of Directors. The board includes directors that ar…"
type textarea "No"
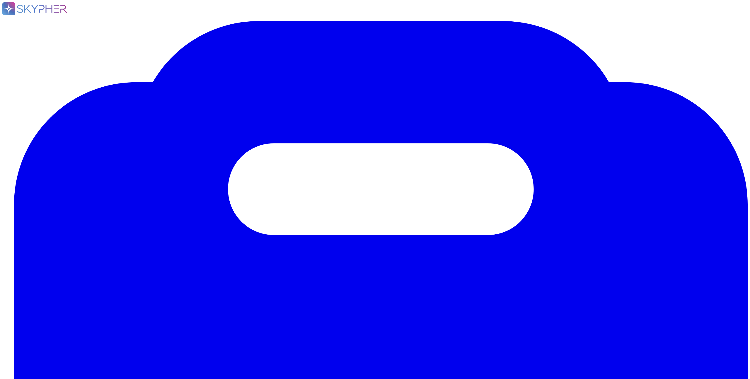
type textarea "Our CEO - [PERSON_NAME]"
type textarea "The board of directors plays a significant role in the company's strategic over…"
